Goal: Communication & Community: Answer question/provide support

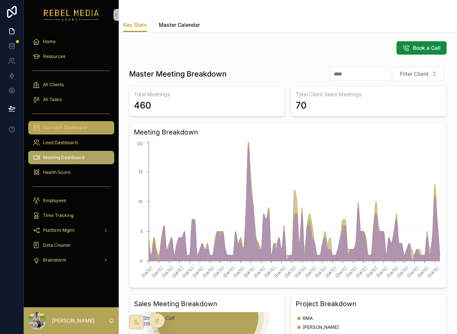
click at [68, 132] on div "Outreach Dashboard" at bounding box center [71, 128] width 77 height 12
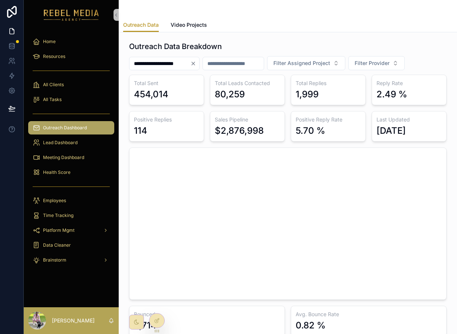
click at [196, 65] on icon "Clear" at bounding box center [194, 64] width 6 height 6
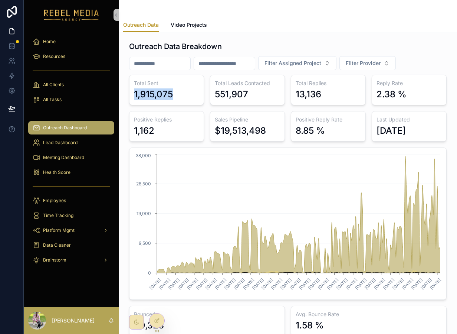
drag, startPoint x: 129, startPoint y: 94, endPoint x: 205, endPoint y: 94, distance: 76.1
click at [205, 94] on div "Outreach Data Breakdown Filter Assigned Project Filter Provider Total Sent 1,91…" at bounding box center [288, 188] width 327 height 301
drag, startPoint x: 258, startPoint y: 97, endPoint x: 199, endPoint y: 70, distance: 65.6
click at [199, 70] on div "Outreach Data Breakdown Filter Assigned Project Filter Provider Total Sent 1,91…" at bounding box center [288, 188] width 318 height 295
click at [163, 84] on h3 "Total Sent" at bounding box center [166, 82] width 65 height 7
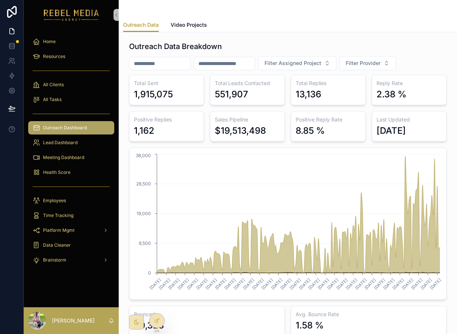
click at [163, 84] on h3 "Total Sent" at bounding box center [166, 82] width 65 height 7
click at [162, 92] on div "1,915,075" at bounding box center [153, 94] width 39 height 12
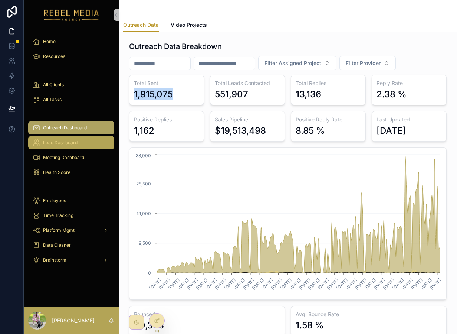
click at [91, 143] on div "Lead Dashboard" at bounding box center [71, 143] width 77 height 12
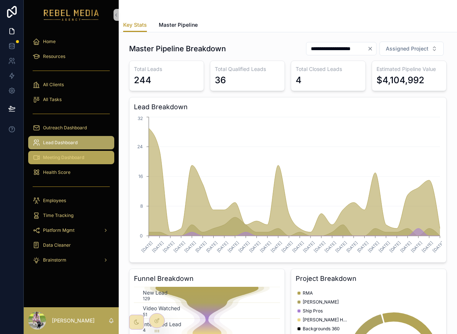
click at [86, 161] on div "Meeting Dashboard" at bounding box center [71, 158] width 77 height 12
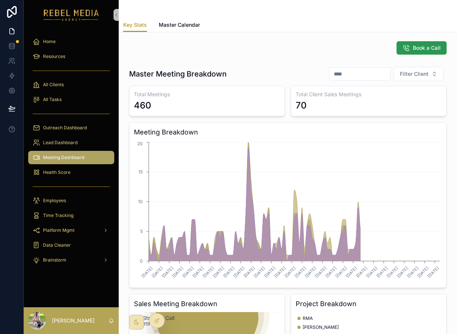
click at [429, 45] on span "Book a Call" at bounding box center [427, 47] width 28 height 7
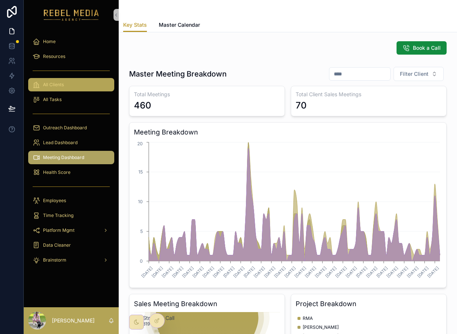
click at [63, 82] on span "All Clients" at bounding box center [53, 85] width 21 height 6
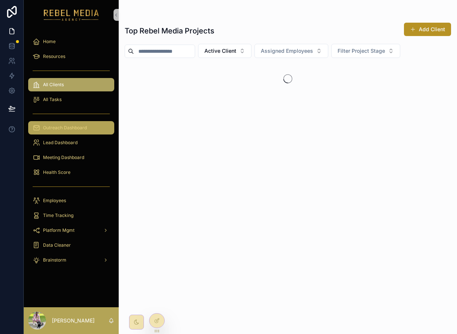
click at [68, 123] on div "Outreach Dashboard" at bounding box center [71, 128] width 77 height 12
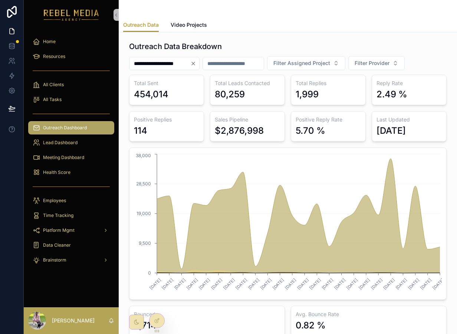
click at [76, 63] on div "Resources" at bounding box center [71, 56] width 95 height 15
click at [73, 51] on div "Resources" at bounding box center [71, 57] width 77 height 12
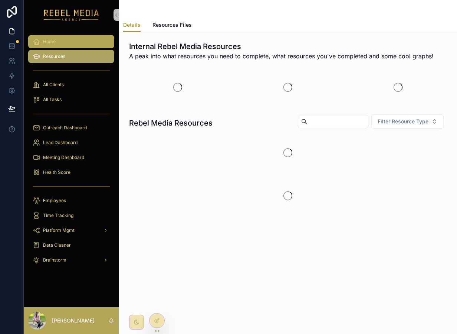
click at [70, 45] on div "Home" at bounding box center [71, 42] width 77 height 12
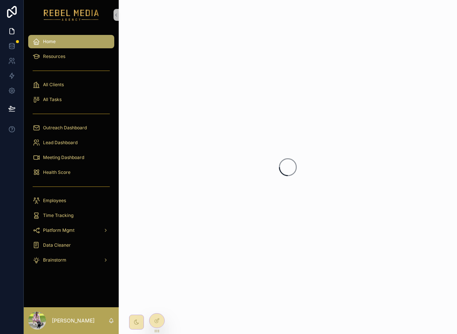
click at [66, 92] on div "All Clients" at bounding box center [71, 84] width 95 height 15
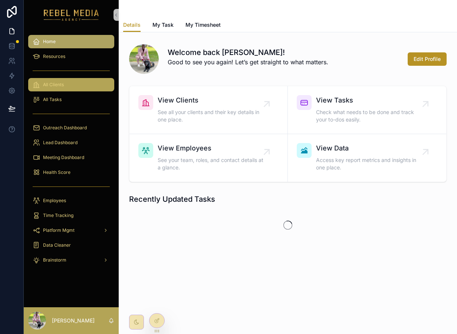
click at [65, 85] on div "All Clients" at bounding box center [71, 85] width 77 height 12
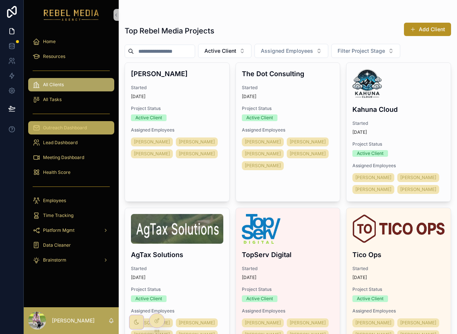
click at [68, 131] on div "Outreach Dashboard" at bounding box center [71, 128] width 77 height 12
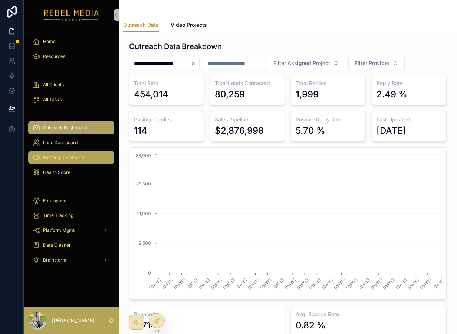
click at [68, 155] on span "Meeting Dashboard" at bounding box center [63, 157] width 41 height 6
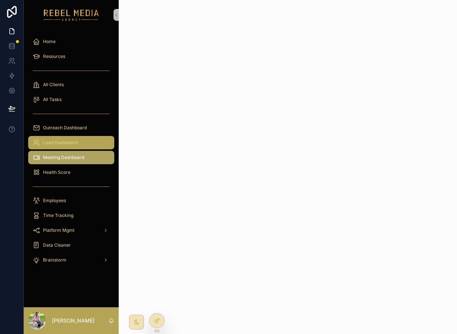
click at [68, 144] on span "Lead Dashboard" at bounding box center [60, 143] width 35 height 6
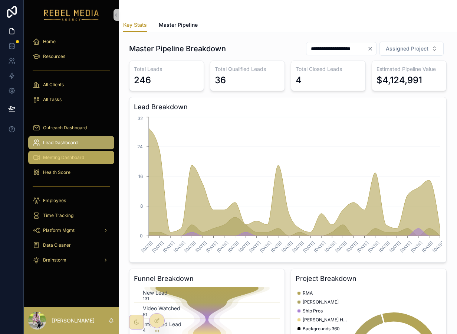
click at [65, 152] on div "Meeting Dashboard" at bounding box center [71, 158] width 77 height 12
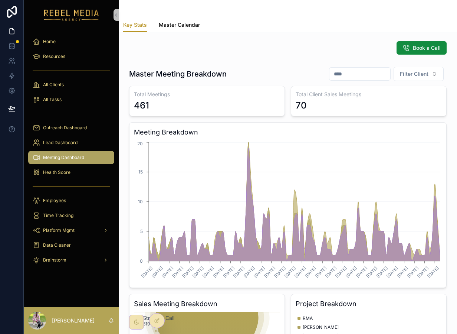
click at [178, 29] on link "Master Calendar" at bounding box center [179, 25] width 41 height 15
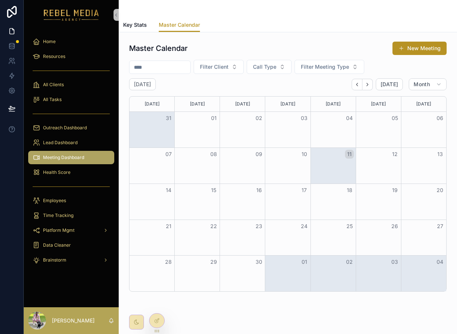
click at [353, 154] on button "11" at bounding box center [349, 154] width 9 height 9
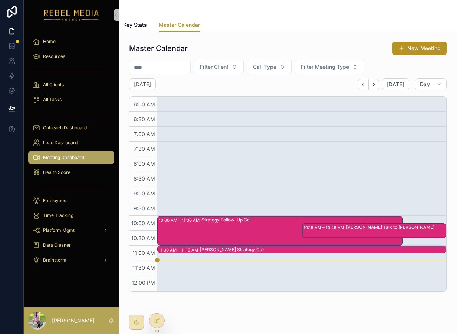
click at [224, 247] on div "[PERSON_NAME] Strategy Call" at bounding box center [323, 250] width 246 height 6
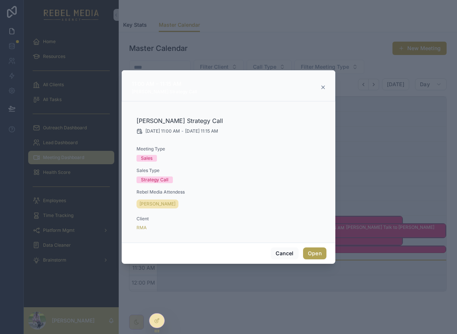
click at [313, 254] on button "Open" at bounding box center [314, 253] width 23 height 12
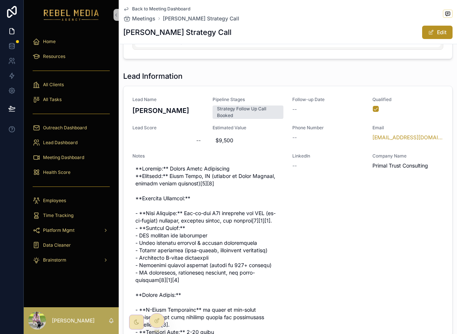
scroll to position [32, 0]
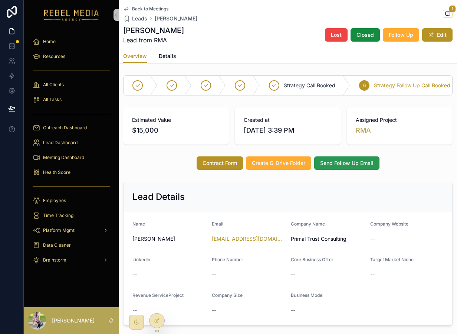
click at [353, 166] on span "Send Follow Up Email" at bounding box center [346, 162] width 53 height 7
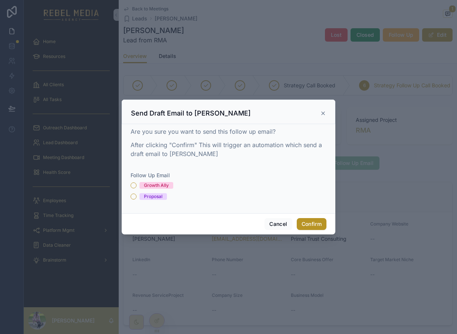
click at [137, 186] on div "Growth Ally" at bounding box center [229, 185] width 196 height 7
click at [133, 185] on button "Growth Ally" at bounding box center [134, 185] width 6 height 6
click at [305, 225] on button "Confirm" at bounding box center [312, 224] width 30 height 12
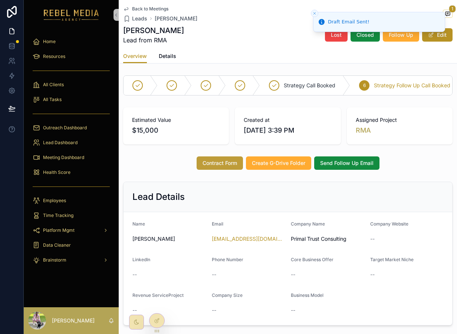
click at [221, 167] on button "Contract Form" at bounding box center [220, 162] width 46 height 13
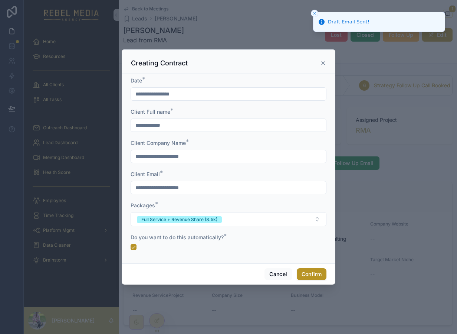
click at [323, 62] on icon at bounding box center [323, 63] width 6 height 6
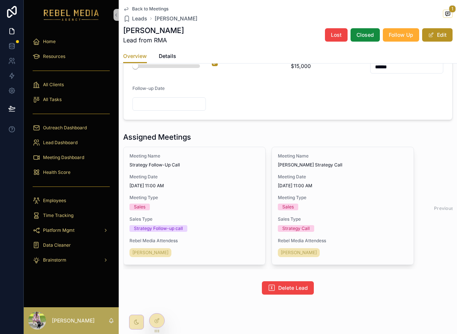
scroll to position [626, 0]
